Goal: Check status: Check status

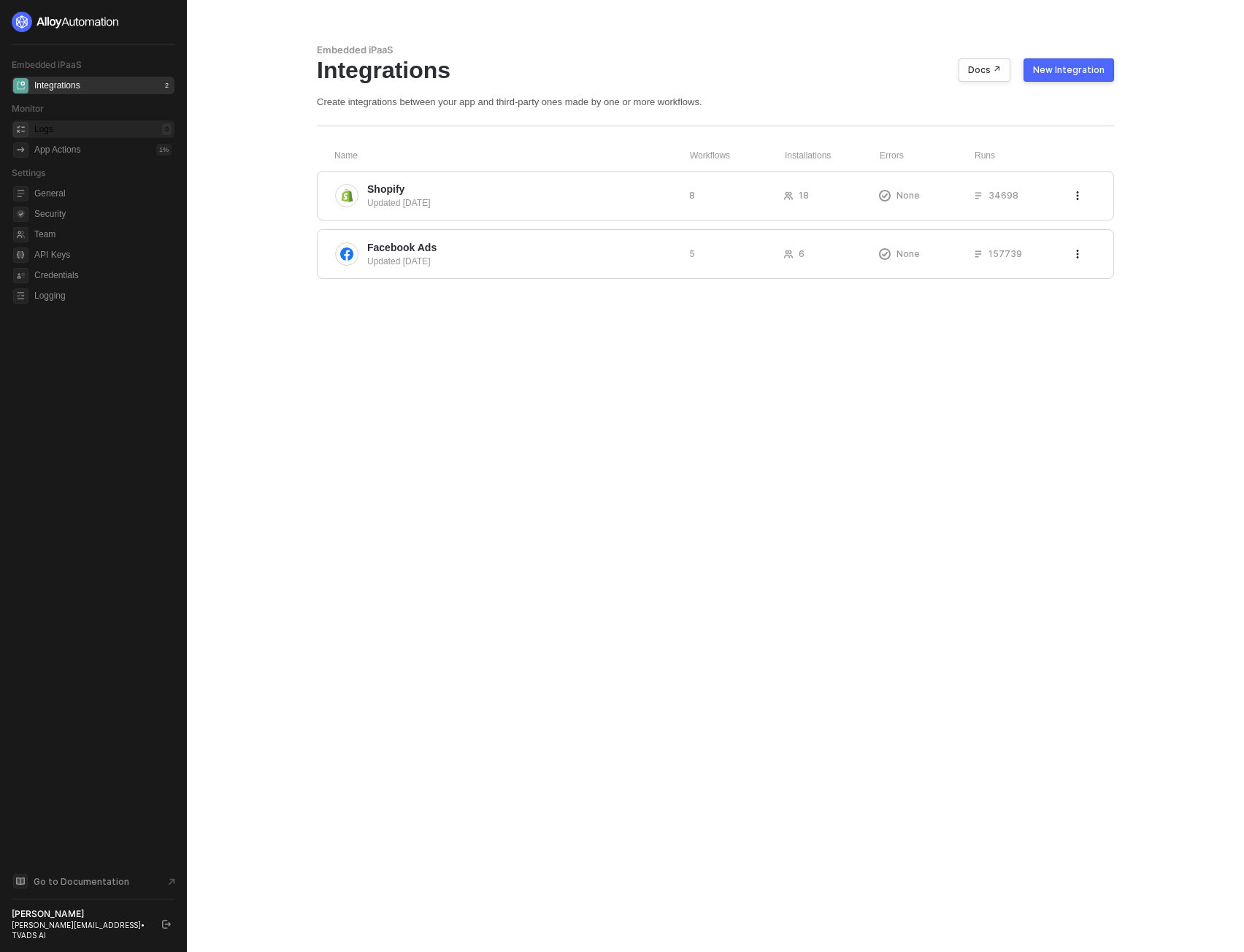
click at [77, 132] on div "Logs 0" at bounding box center [103, 129] width 138 height 17
click at [79, 132] on div "Logs 0" at bounding box center [103, 129] width 138 height 17
click at [47, 125] on div "Logs" at bounding box center [43, 129] width 19 height 12
